Goal: Transaction & Acquisition: Purchase product/service

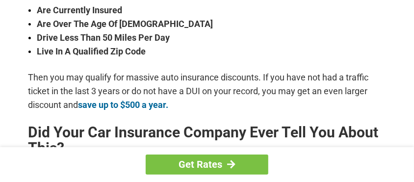
scroll to position [392, 0]
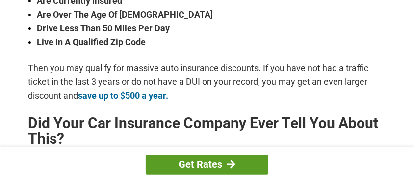
click at [231, 166] on div at bounding box center [231, 164] width 8 height 9
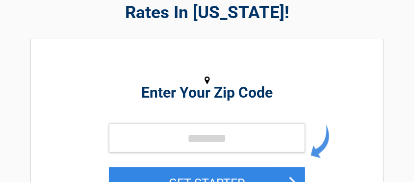
scroll to position [98, 0]
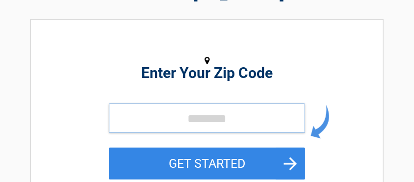
click at [237, 116] on input "tel" at bounding box center [207, 117] width 196 height 29
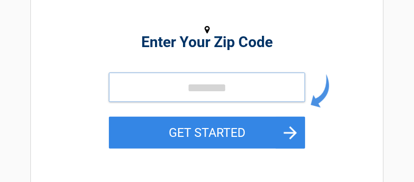
scroll to position [110, 0]
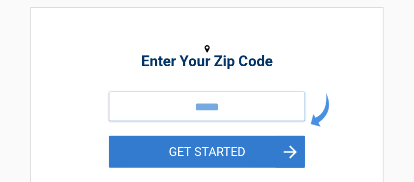
type input "*****"
click at [220, 151] on button "GET STARTED" at bounding box center [207, 152] width 196 height 32
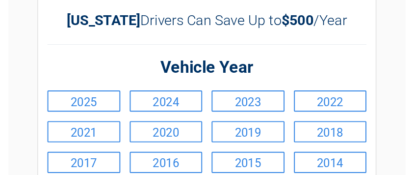
scroll to position [98, 0]
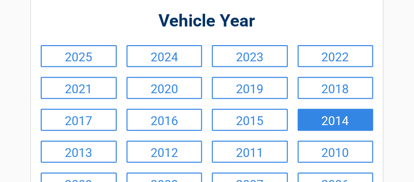
click at [335, 120] on link "2014" at bounding box center [336, 120] width 76 height 22
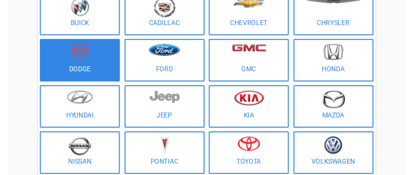
scroll to position [147, 0]
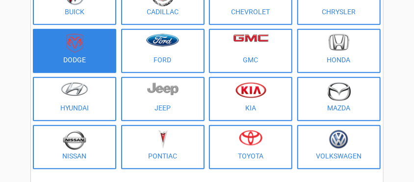
click at [78, 48] on img at bounding box center [74, 43] width 17 height 19
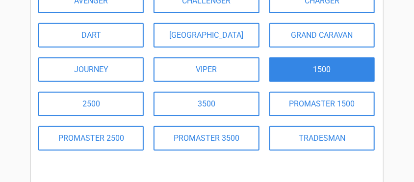
click at [324, 70] on link "1500" at bounding box center [321, 69] width 105 height 25
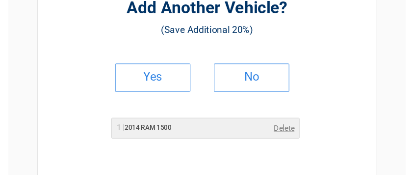
scroll to position [98, 0]
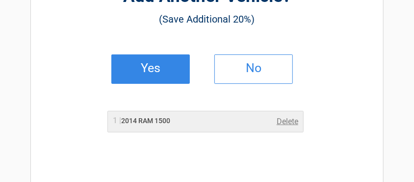
click at [159, 66] on h2 "Yes" at bounding box center [151, 68] width 58 height 7
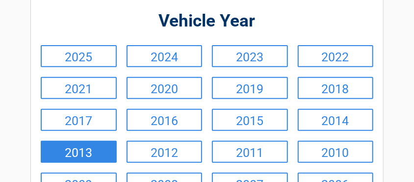
click at [86, 151] on link "2013" at bounding box center [79, 152] width 76 height 22
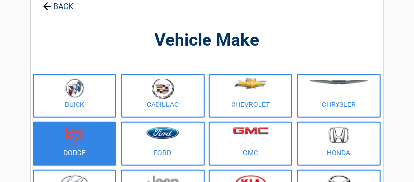
scroll to position [0, 0]
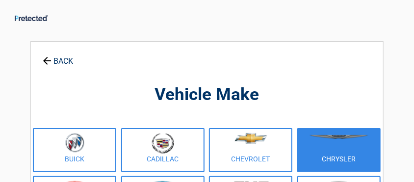
click at [336, 152] on figure at bounding box center [339, 144] width 72 height 22
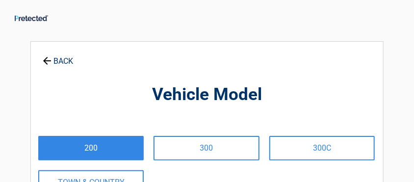
click at [89, 148] on link "200" at bounding box center [90, 148] width 105 height 25
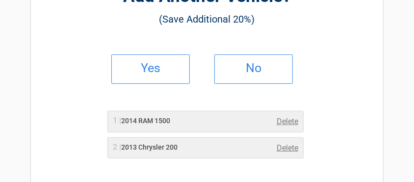
scroll to position [118, 0]
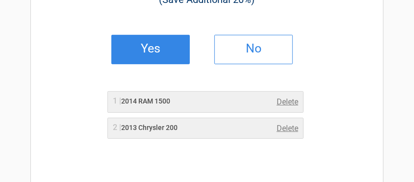
click at [152, 51] on h2 "Yes" at bounding box center [151, 48] width 58 height 7
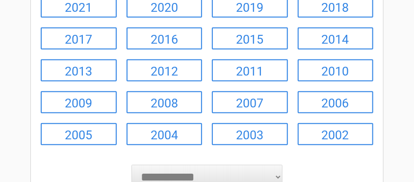
scroll to position [196, 0]
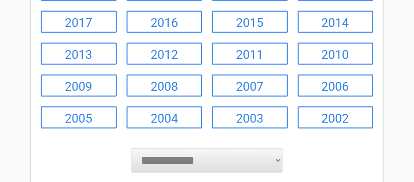
click at [277, 159] on select "**********" at bounding box center [207, 160] width 152 height 25
select select "****"
click at [131, 148] on select "**********" at bounding box center [207, 160] width 152 height 25
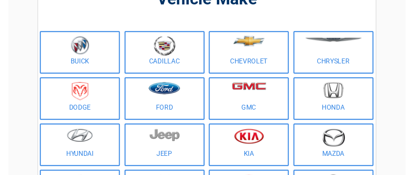
scroll to position [98, 0]
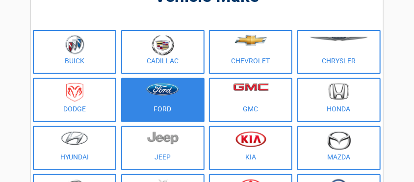
click at [166, 93] on img at bounding box center [162, 89] width 33 height 13
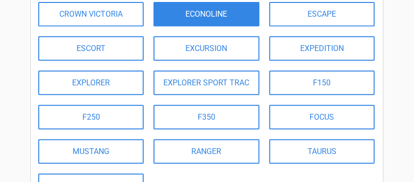
scroll to position [147, 0]
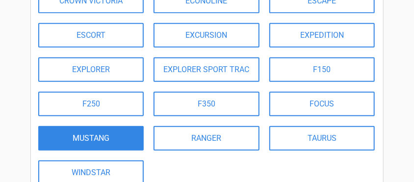
click at [97, 139] on link "MUSTANG" at bounding box center [90, 138] width 105 height 25
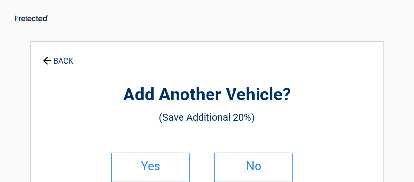
scroll to position [49, 0]
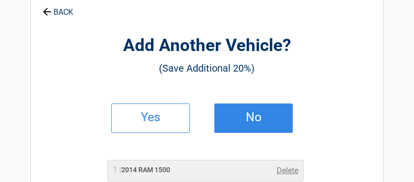
click at [252, 118] on h2 "No" at bounding box center [254, 117] width 58 height 7
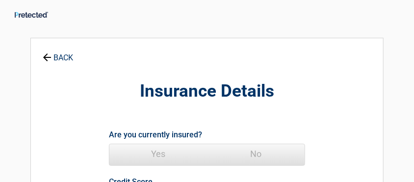
scroll to position [0, 0]
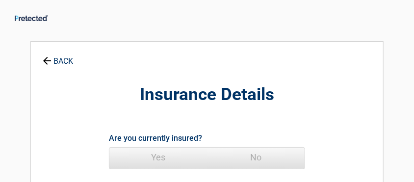
click at [156, 157] on span "Yes" at bounding box center [158, 158] width 98 height 20
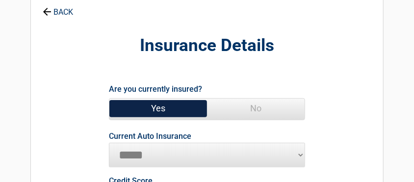
scroll to position [98, 0]
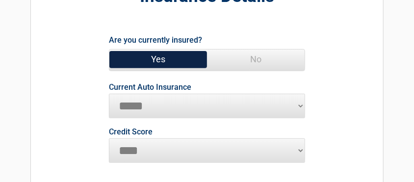
click at [301, 105] on select "**********" at bounding box center [207, 106] width 196 height 25
select select "**********"
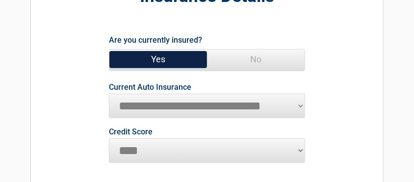
click at [109, 94] on select "**********" at bounding box center [207, 106] width 196 height 25
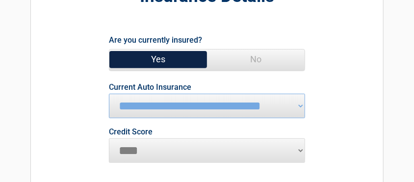
click at [300, 148] on select "********* **** ******* ****" at bounding box center [207, 150] width 196 height 25
select select "*********"
click at [109, 138] on select "********* **** ******* ****" at bounding box center [207, 150] width 196 height 25
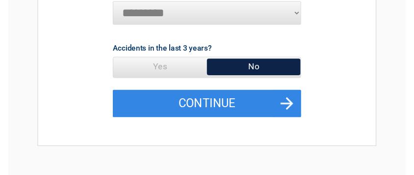
scroll to position [255, 0]
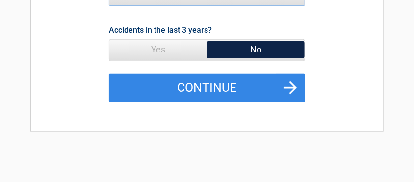
click at [255, 50] on span "No" at bounding box center [256, 50] width 98 height 20
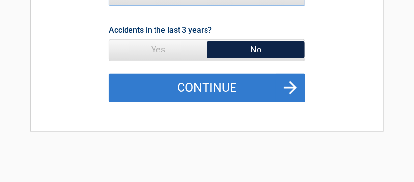
click at [230, 86] on button "Continue" at bounding box center [207, 88] width 196 height 28
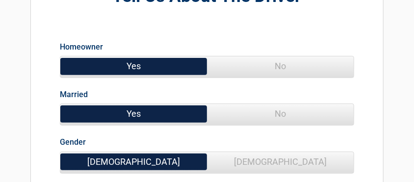
scroll to position [118, 0]
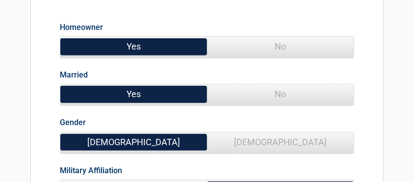
drag, startPoint x: 416, startPoint y: 176, endPoint x: 236, endPoint y: 164, distance: 180.8
click at [236, 164] on div "Military Affiliation Yes No" at bounding box center [206, 180] width 309 height 48
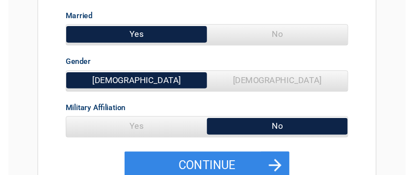
scroll to position [196, 0]
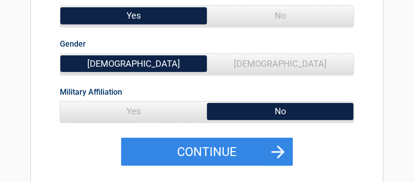
click at [288, 62] on span "[DEMOGRAPHIC_DATA]" at bounding box center [280, 64] width 147 height 20
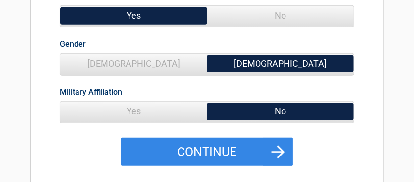
click at [131, 60] on span "[DEMOGRAPHIC_DATA]" at bounding box center [133, 64] width 147 height 20
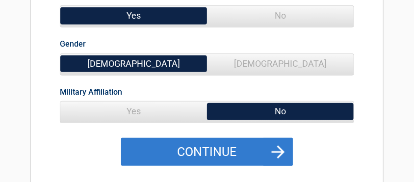
click at [216, 148] on button "Continue" at bounding box center [207, 152] width 172 height 28
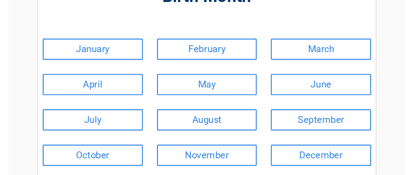
scroll to position [118, 0]
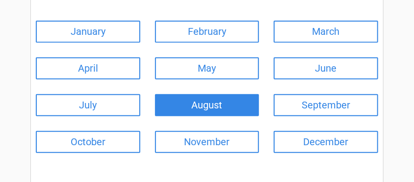
click at [218, 101] on link "August" at bounding box center [207, 105] width 104 height 22
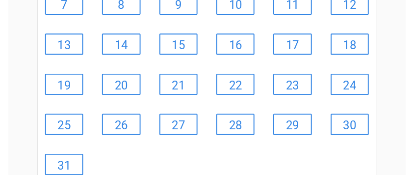
scroll to position [209, 0]
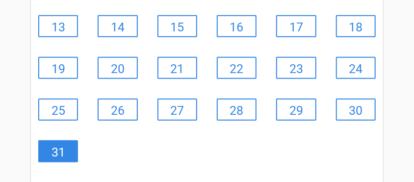
click at [64, 145] on link "31" at bounding box center [58, 151] width 40 height 22
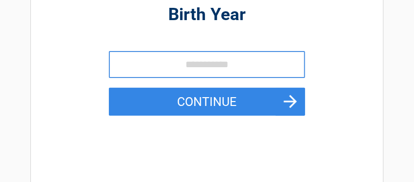
scroll to position [0, 0]
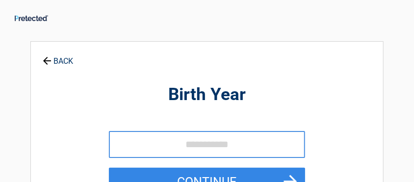
click at [197, 138] on input "tel" at bounding box center [207, 144] width 196 height 27
click at [190, 141] on input "tel" at bounding box center [207, 144] width 196 height 27
click at [190, 146] on input "tel" at bounding box center [207, 144] width 196 height 27
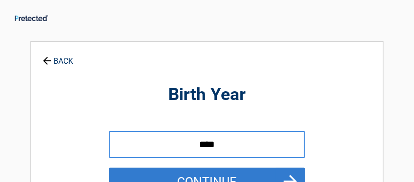
type input "****"
click at [229, 175] on button "Continue" at bounding box center [207, 182] width 196 height 28
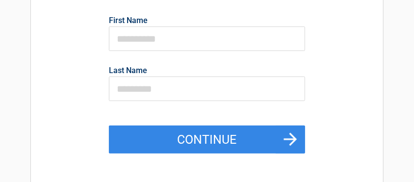
scroll to position [137, 0]
